Goal: Information Seeking & Learning: Learn about a topic

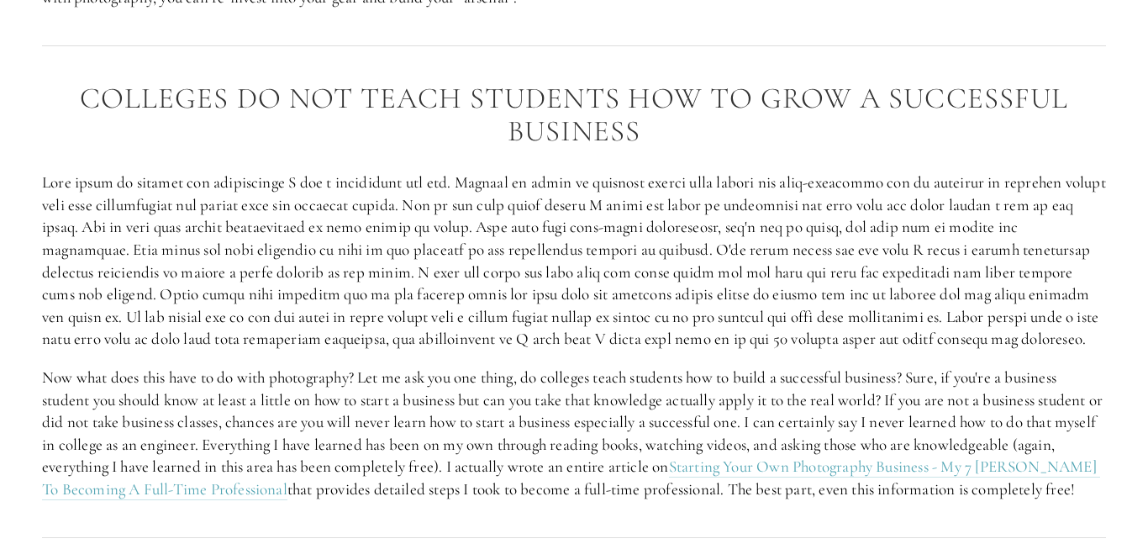
scroll to position [2439, 0]
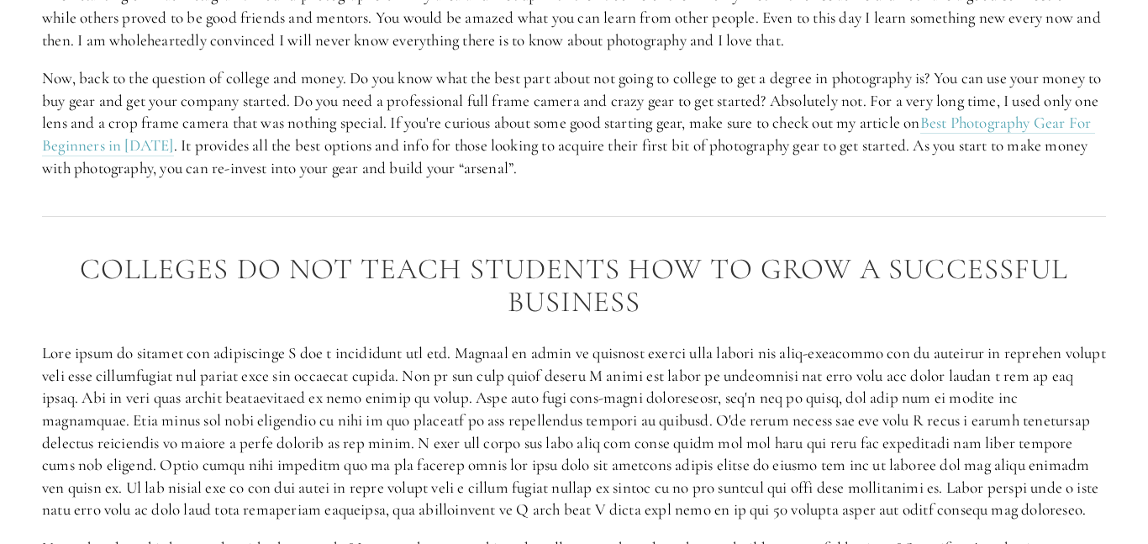
click at [492, 219] on div at bounding box center [574, 215] width 1092 height 45
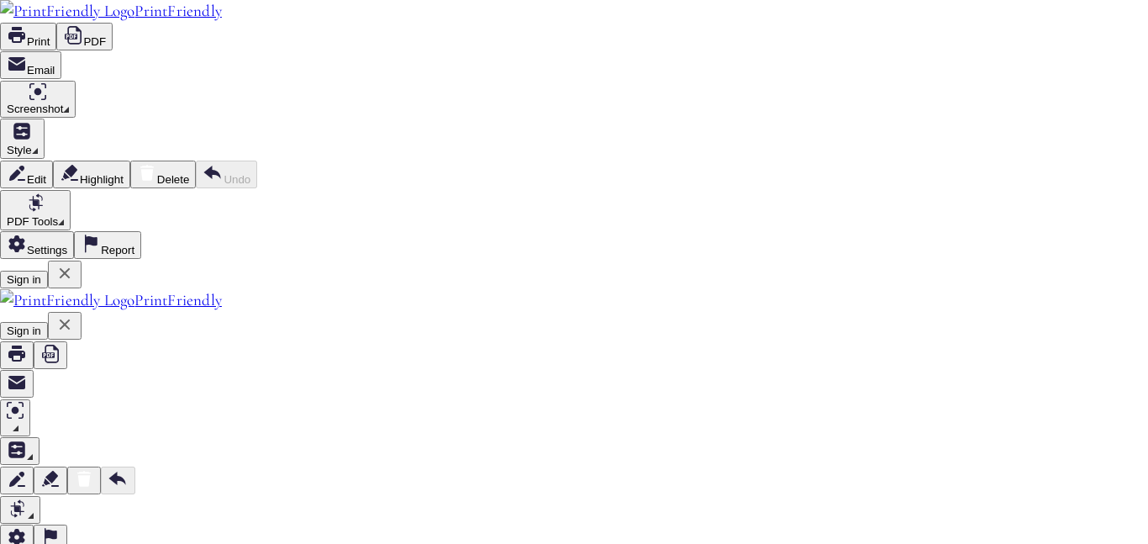
scroll to position [115, 0]
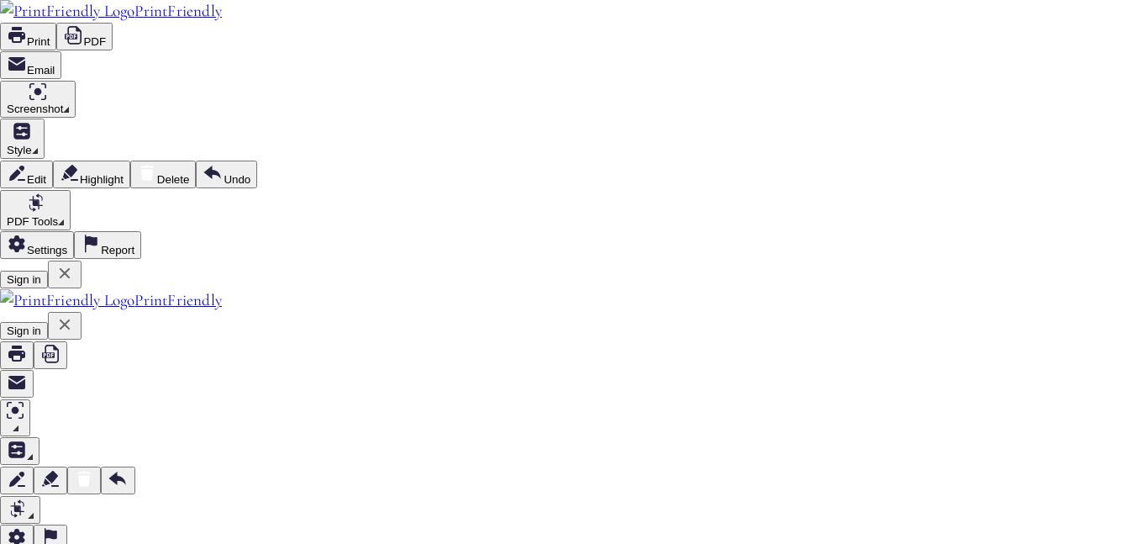
click at [81, 26] on icon at bounding box center [73, 35] width 17 height 18
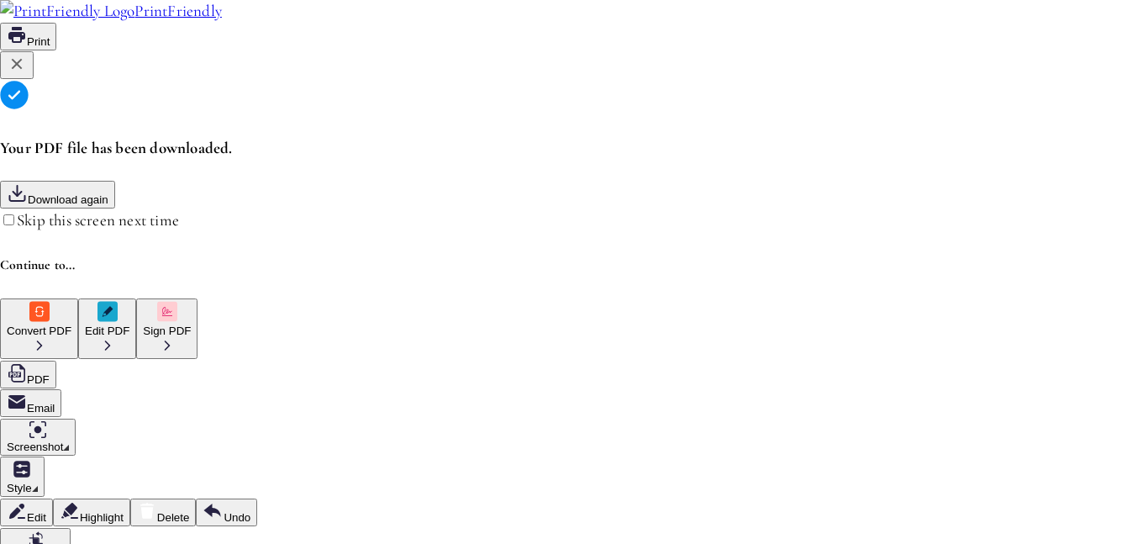
click at [27, 74] on icon at bounding box center [17, 64] width 20 height 20
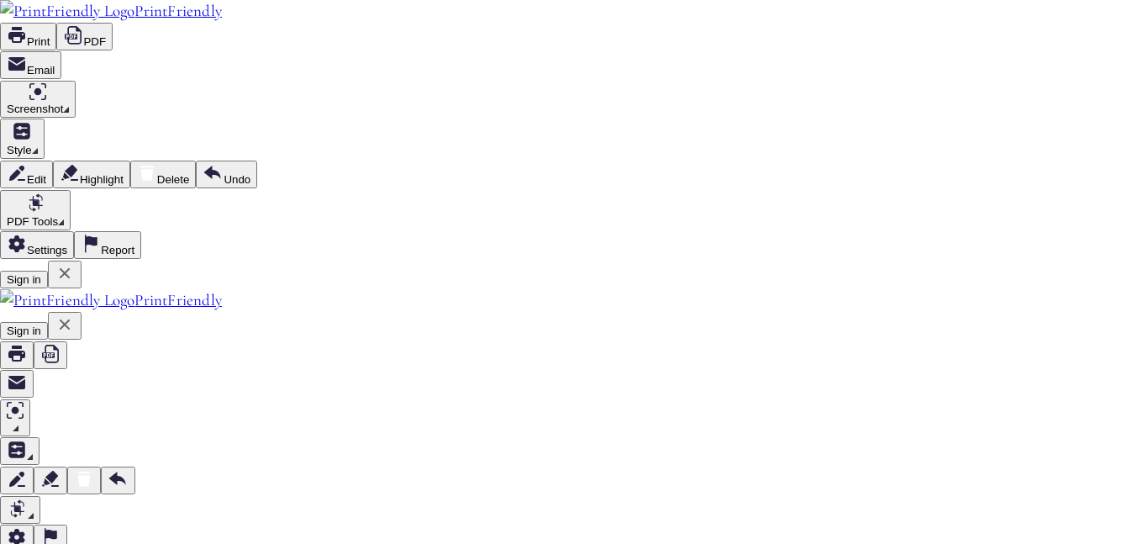
click at [81, 260] on button at bounding box center [65, 274] width 34 height 28
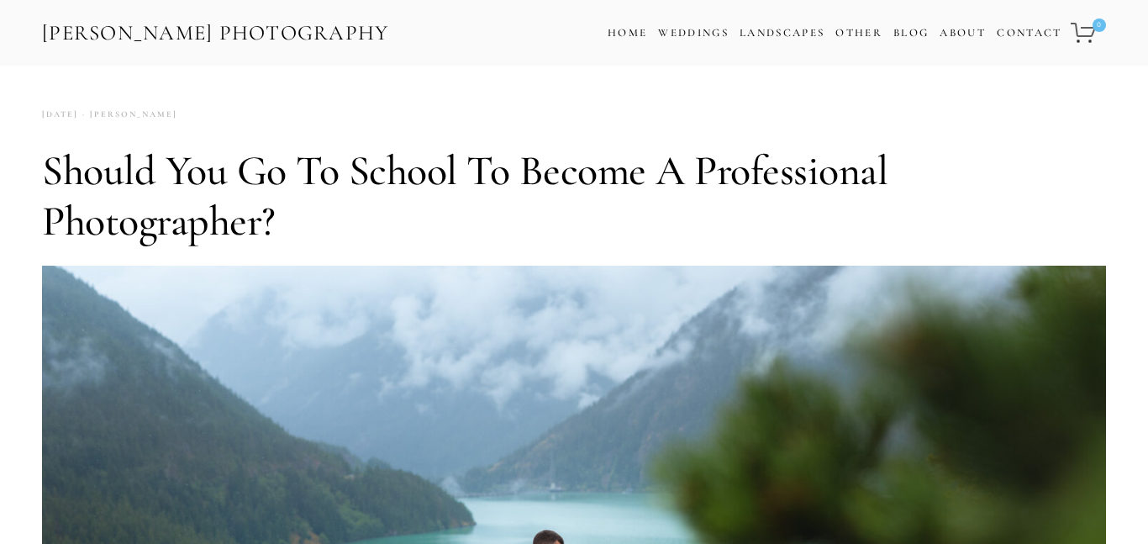
click at [380, 215] on h1 "Should You Go to School to Become a Professional Photographer?" at bounding box center [574, 195] width 1064 height 101
